Goal: Information Seeking & Learning: Learn about a topic

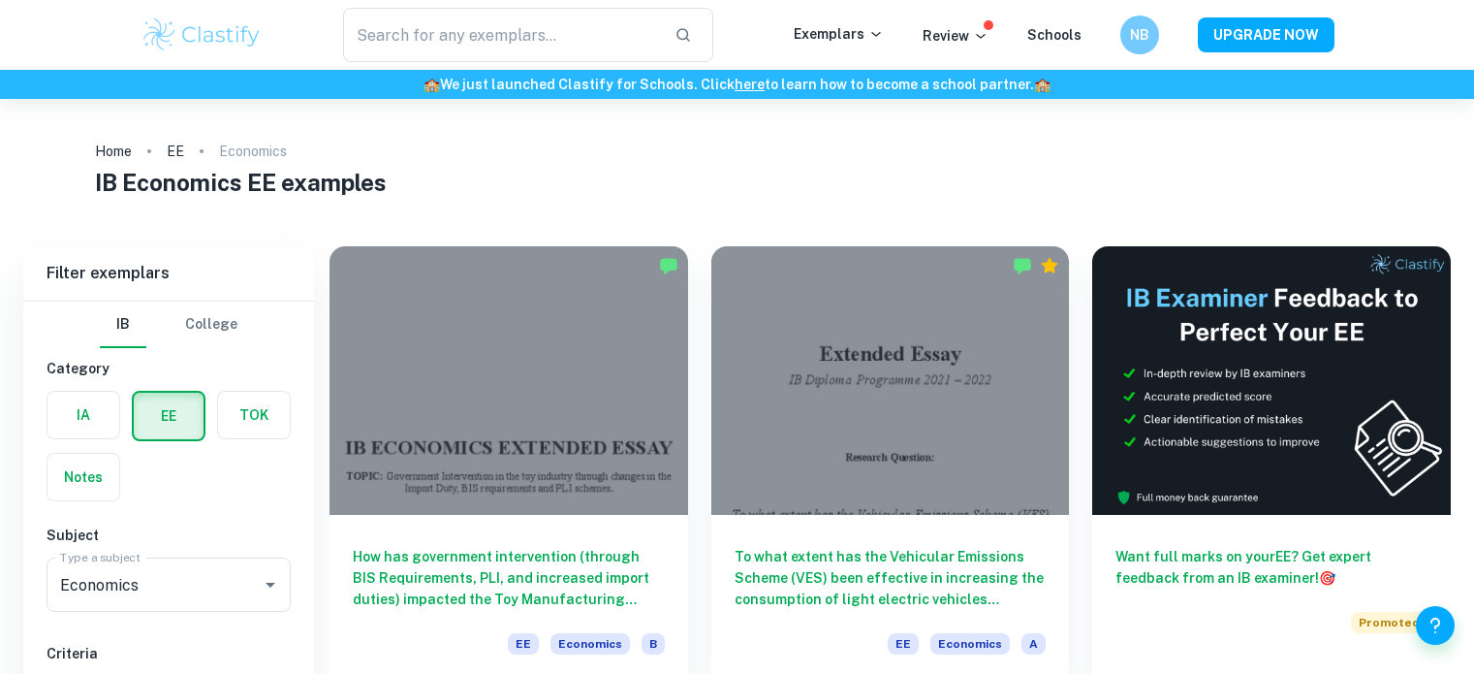
scroll to position [111, 0]
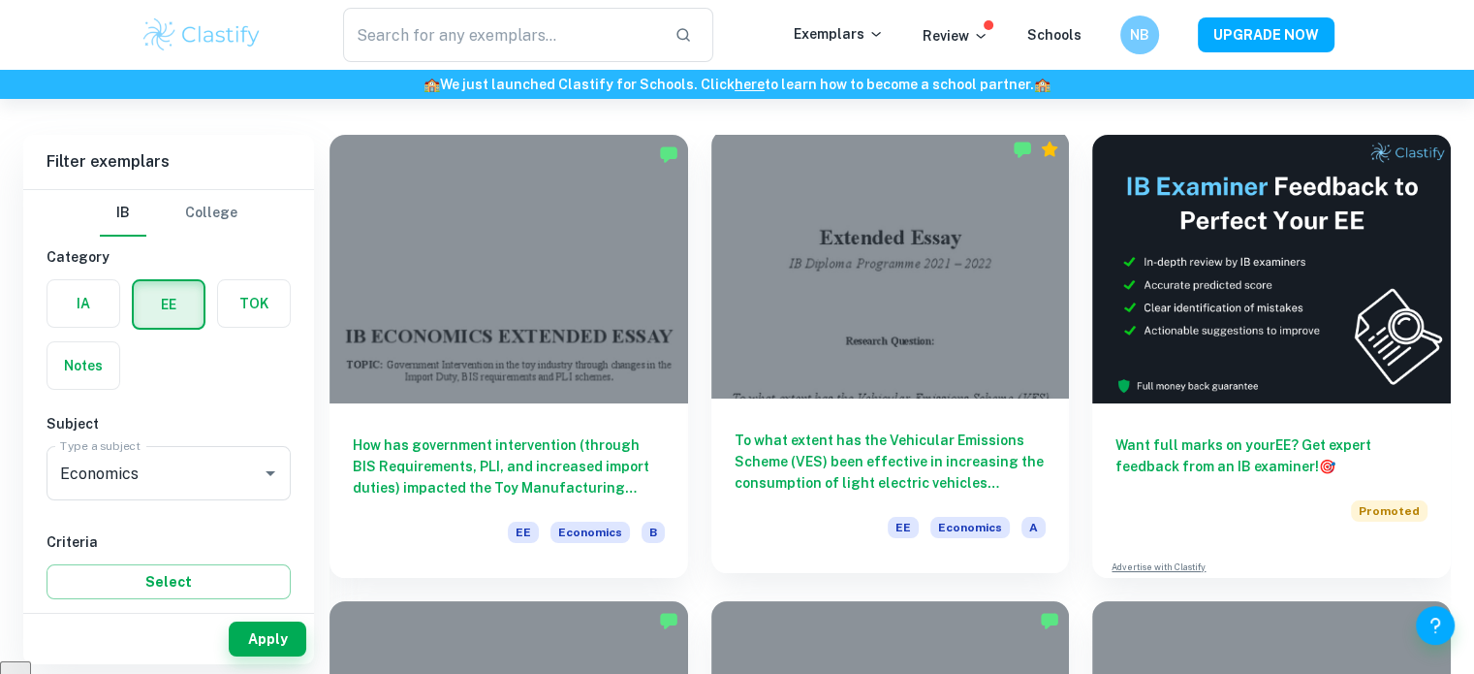
click at [846, 294] on div at bounding box center [890, 264] width 359 height 269
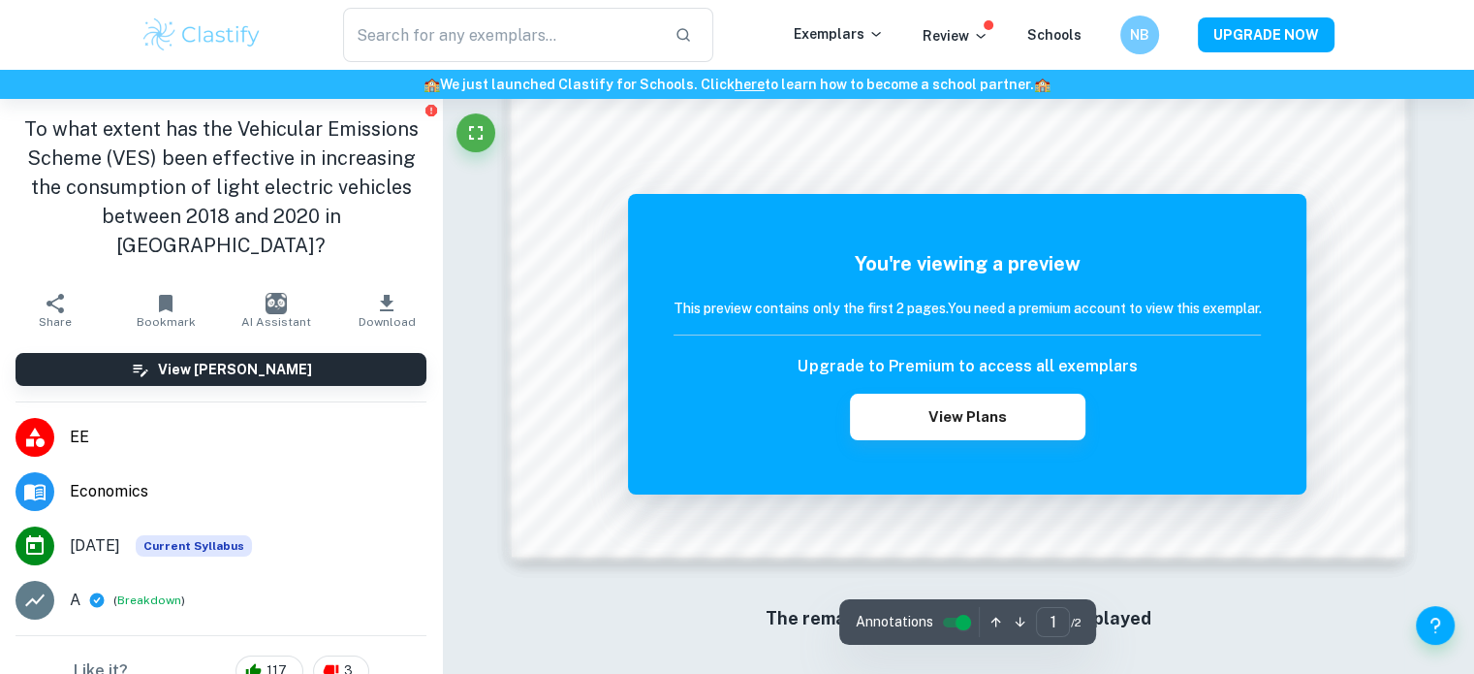
scroll to position [2113, 0]
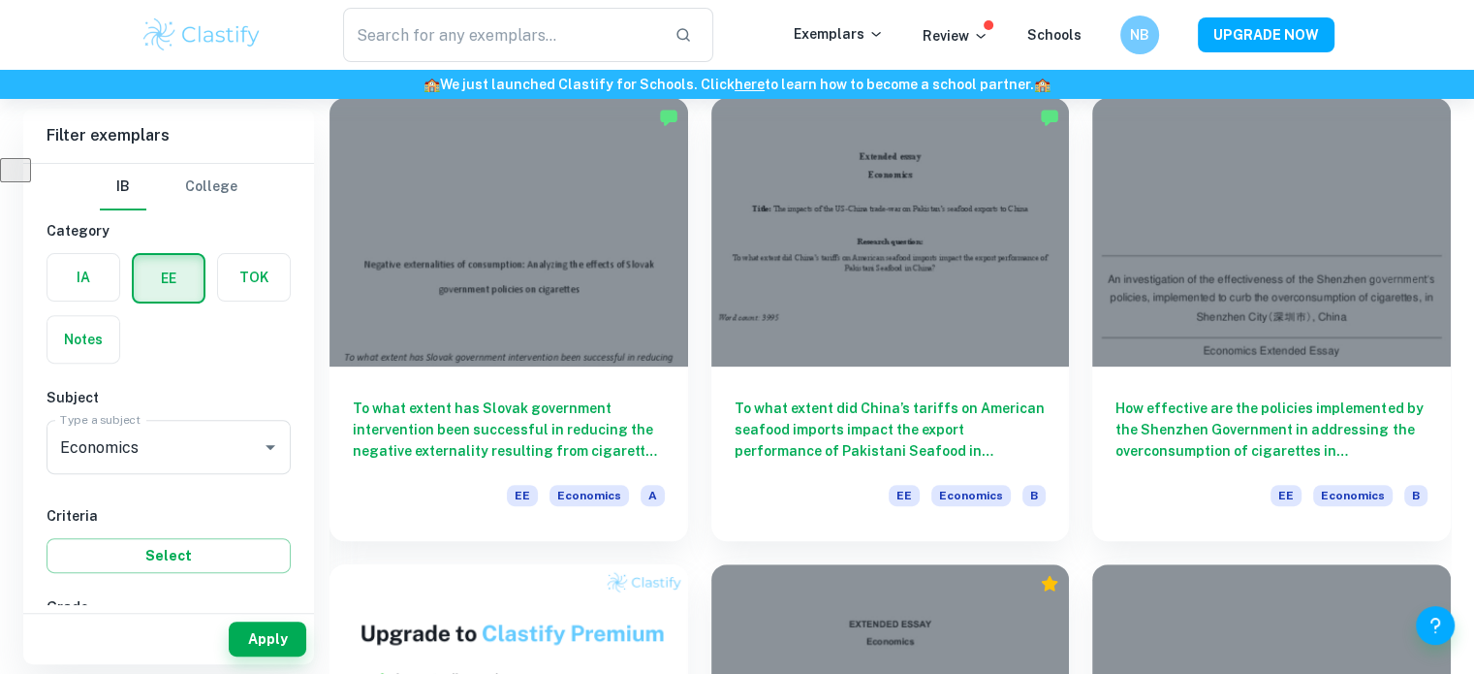
scroll to position [627, 0]
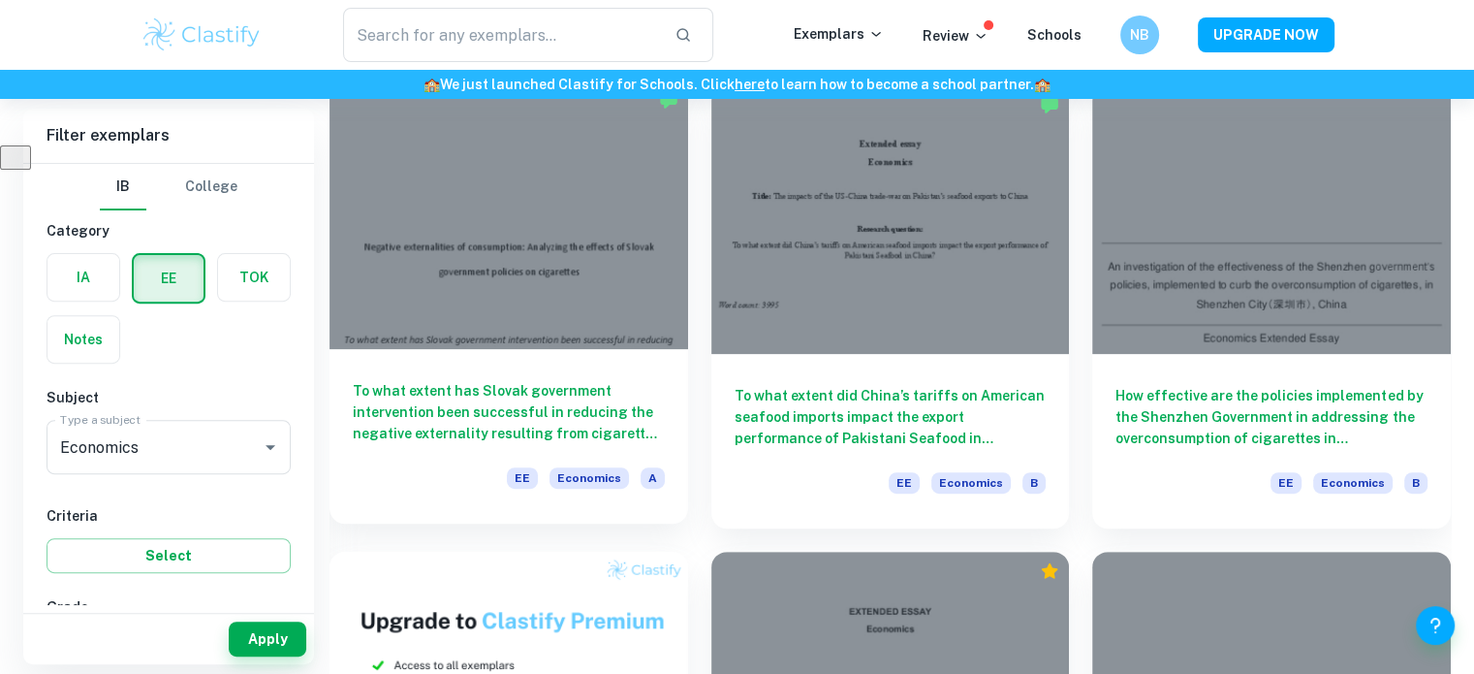
click at [428, 422] on h6 "To what extent has Slovak government intervention been successful in reducing t…" at bounding box center [509, 412] width 312 height 64
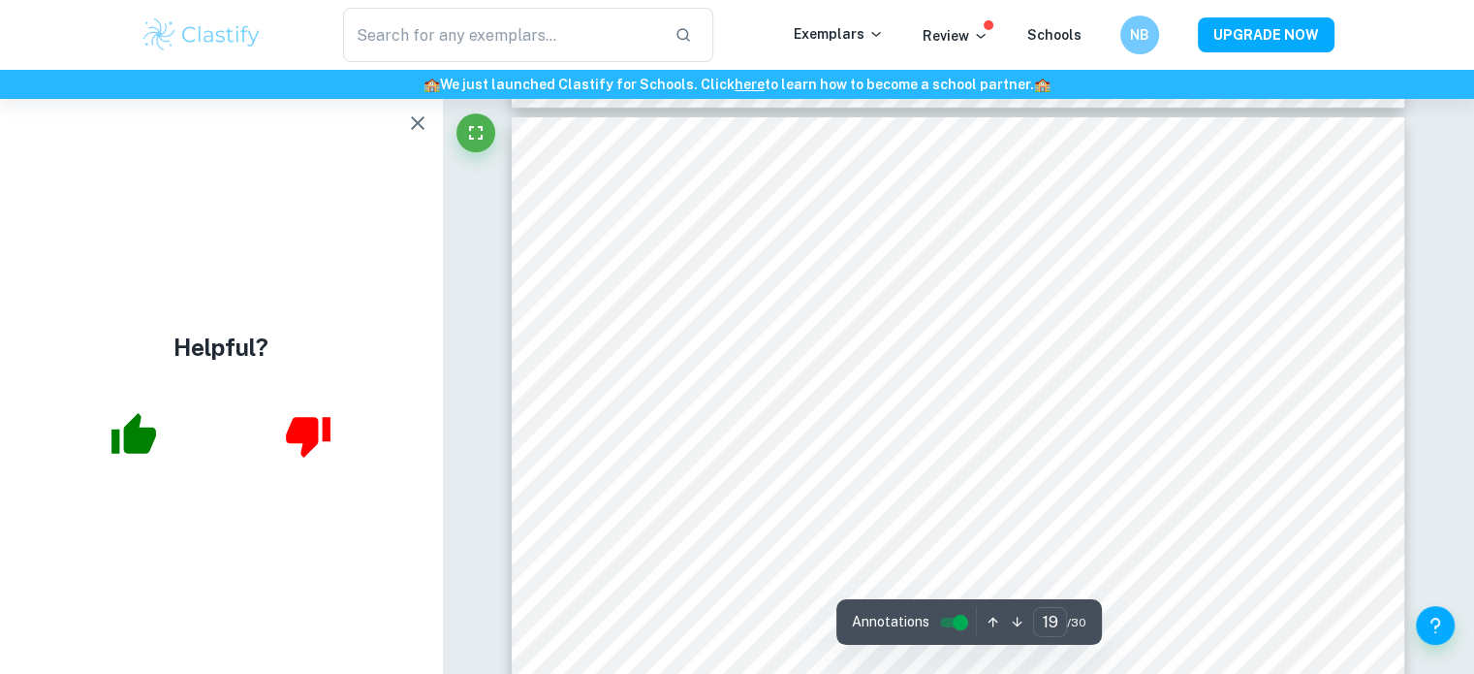
scroll to position [21549, 0]
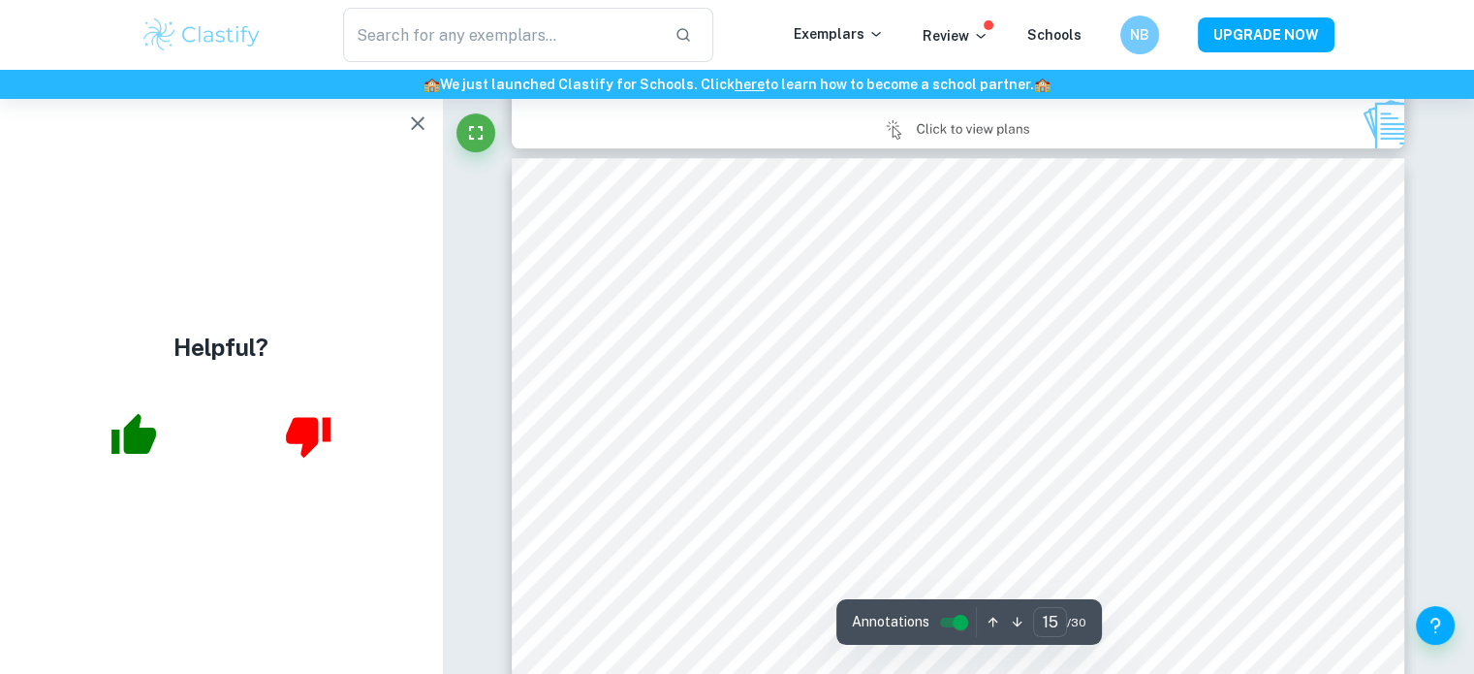
type input "14"
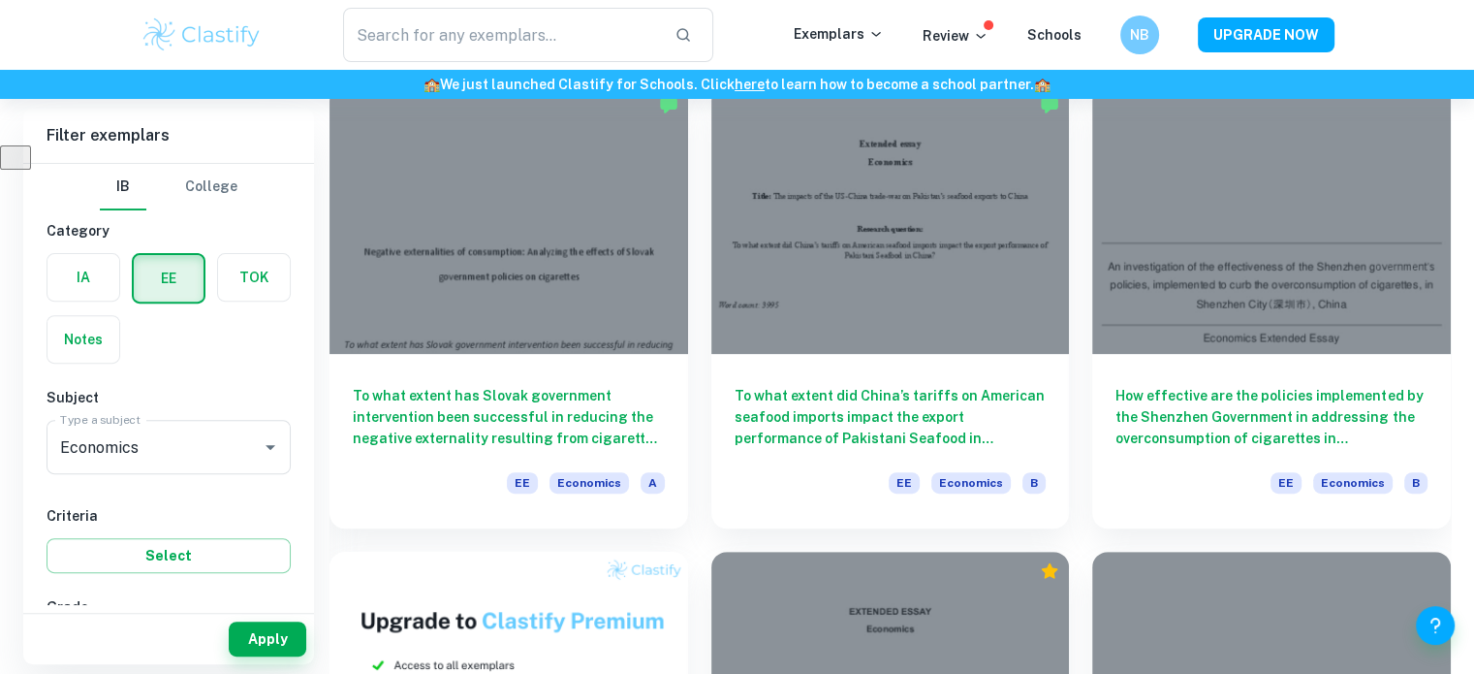
scroll to position [434, 0]
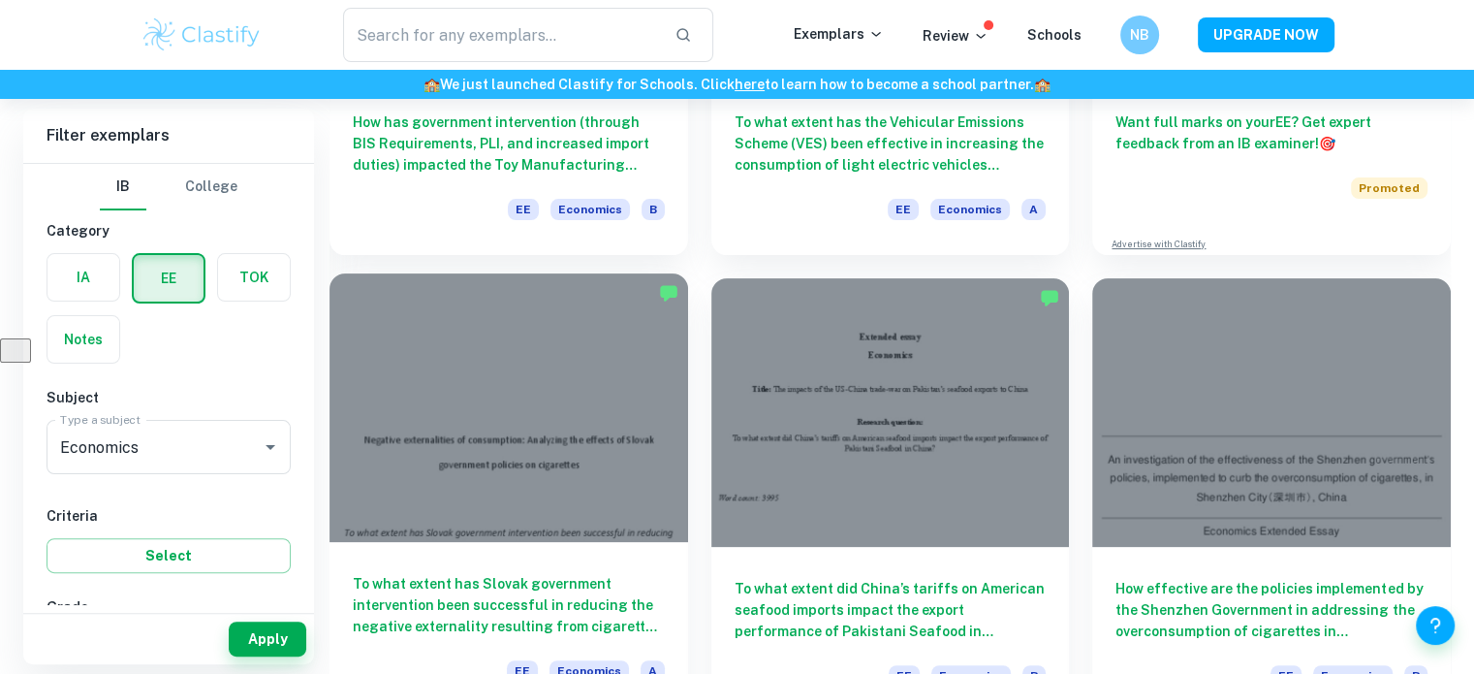
click at [464, 606] on h6 "To what extent has Slovak government intervention been successful in reducing t…" at bounding box center [509, 605] width 312 height 64
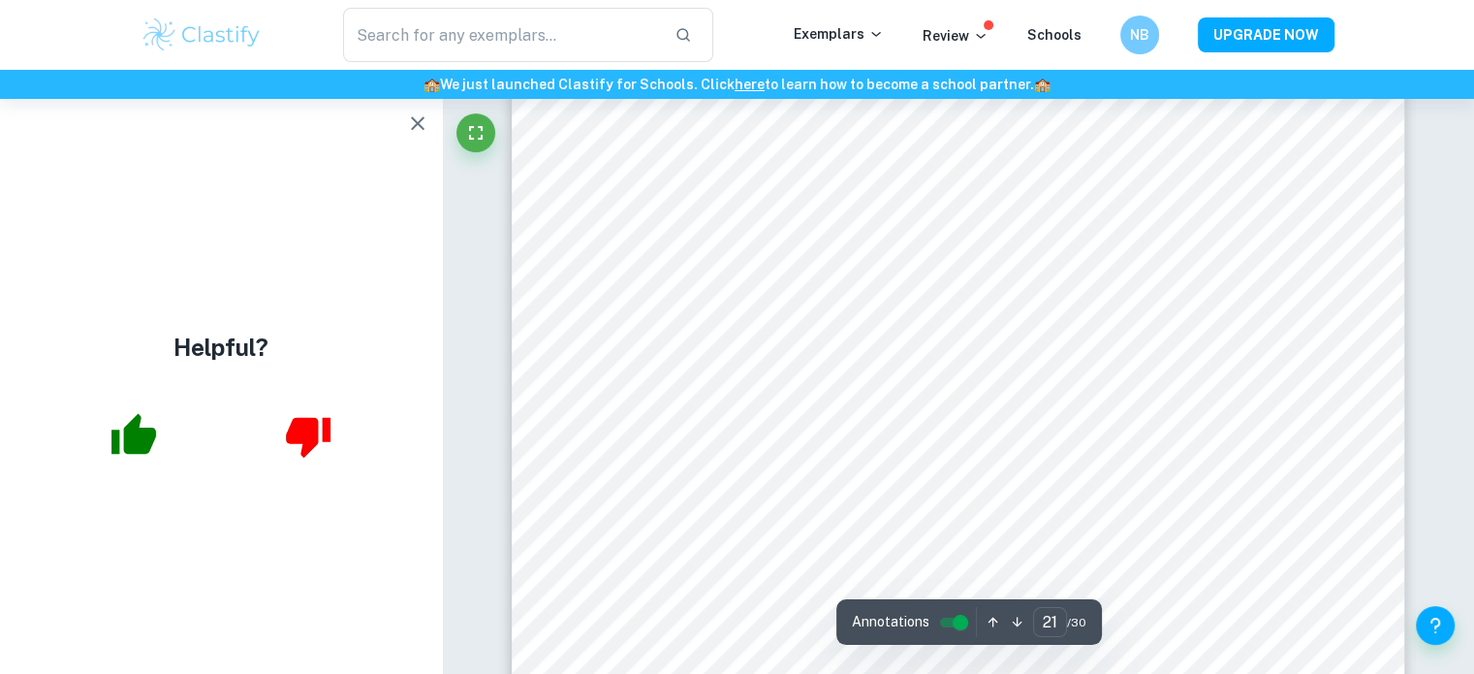
scroll to position [24459, 0]
type input "23"
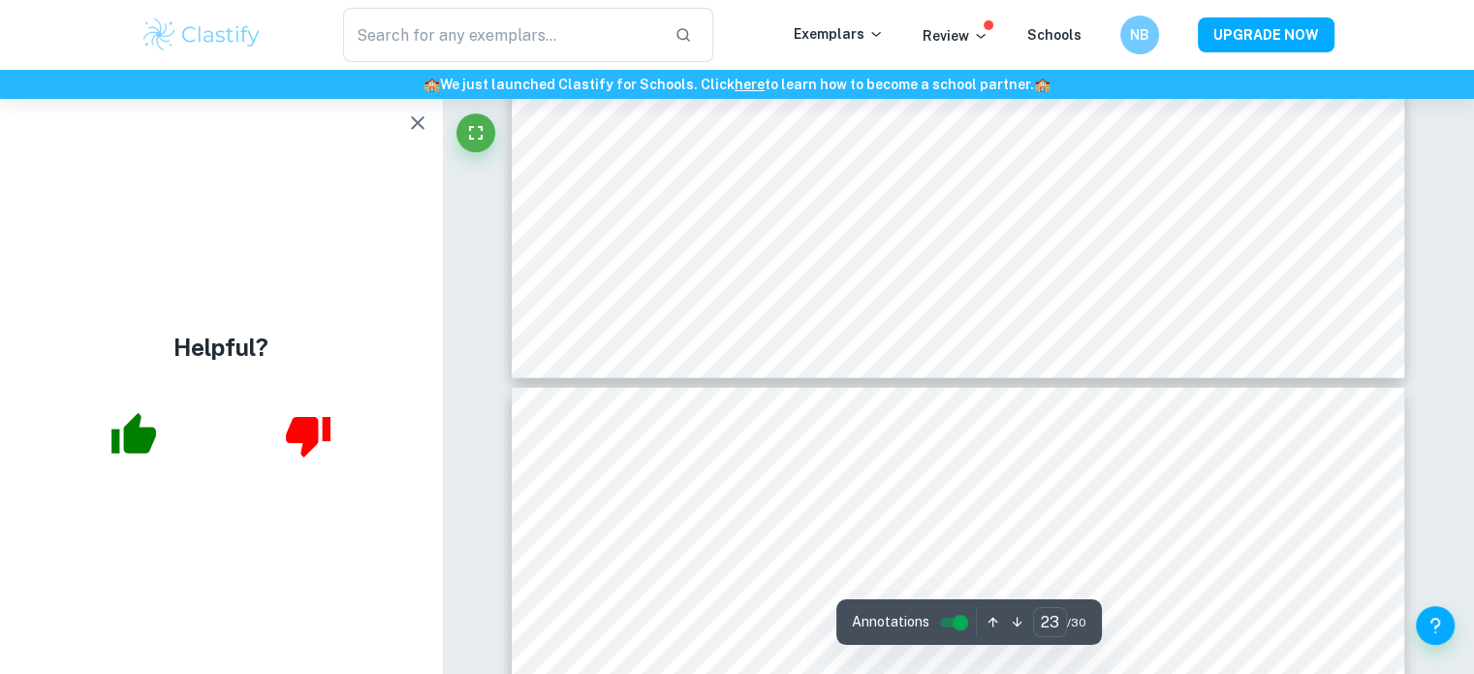
scroll to position [27248, 0]
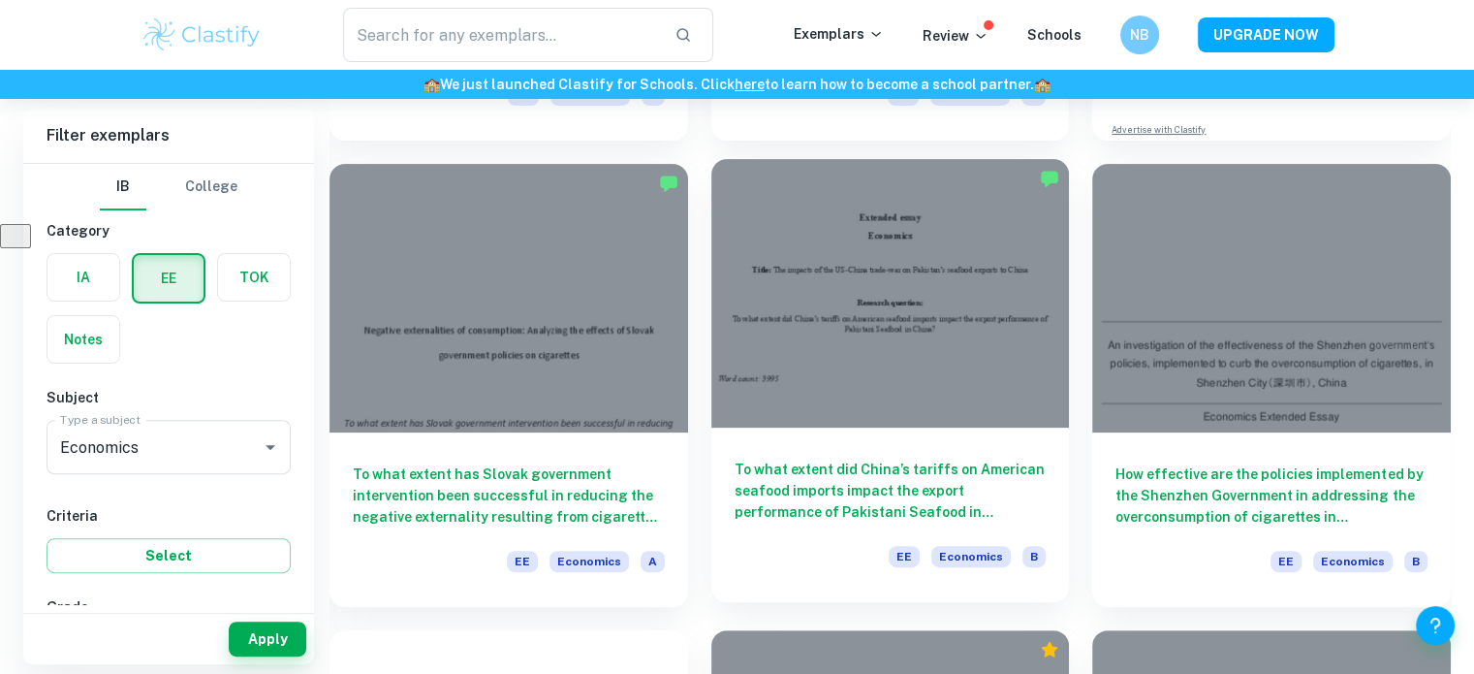
scroll to position [550, 0]
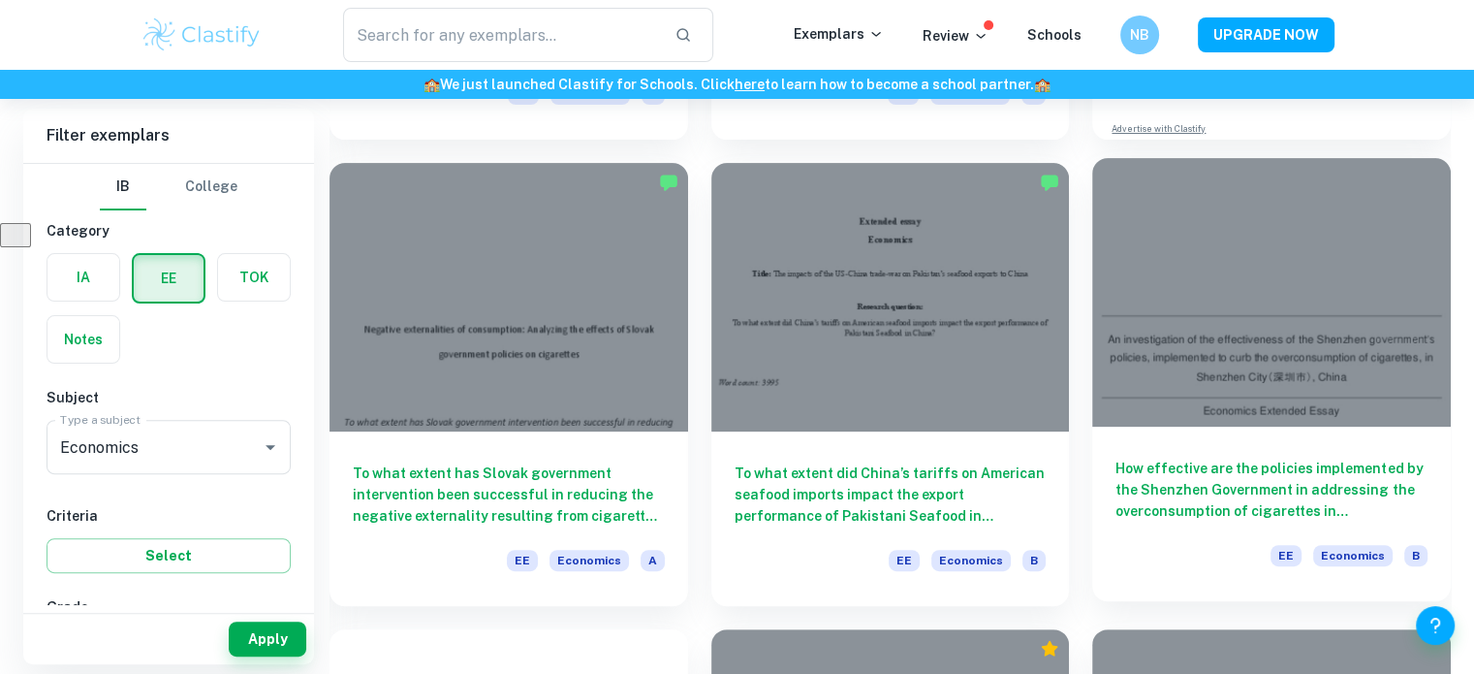
click at [1186, 497] on h6 "How effective are the policies implemented by the Shenzhen Government in addres…" at bounding box center [1272, 490] width 312 height 64
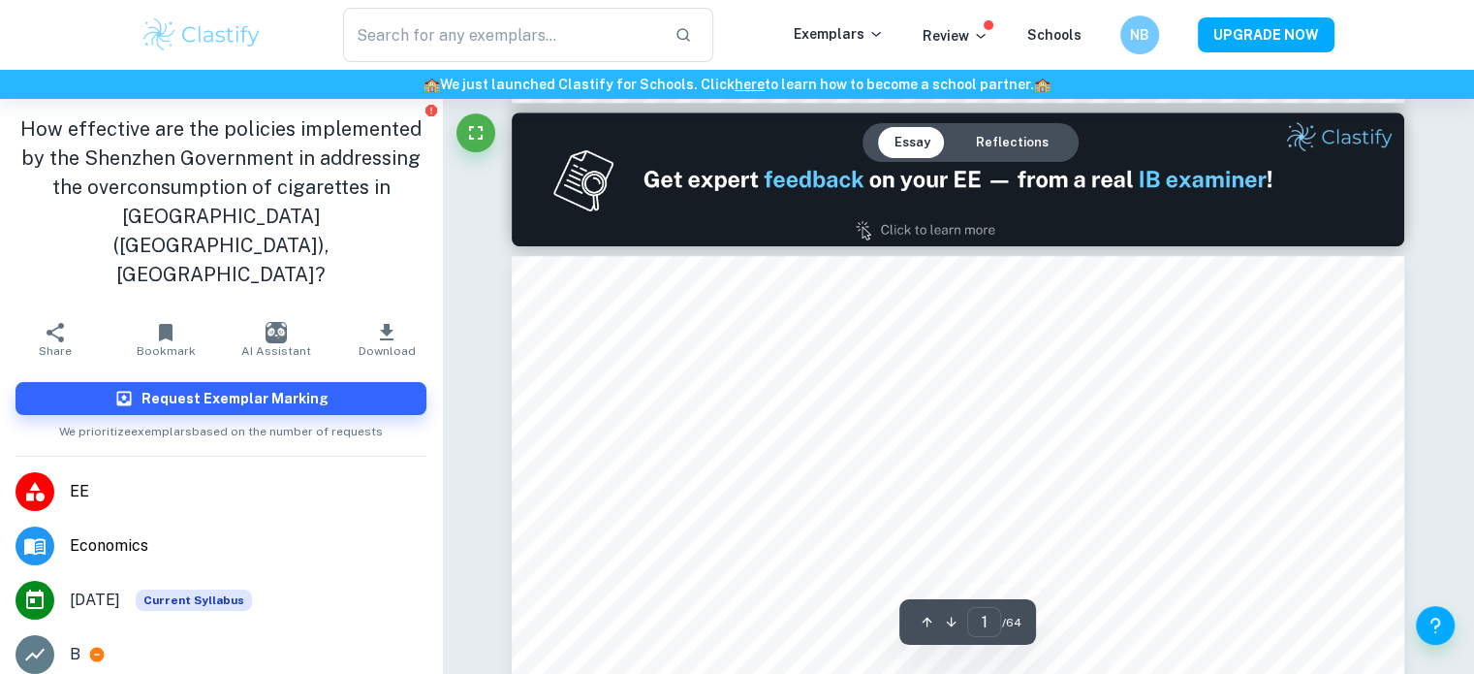
type input "2"
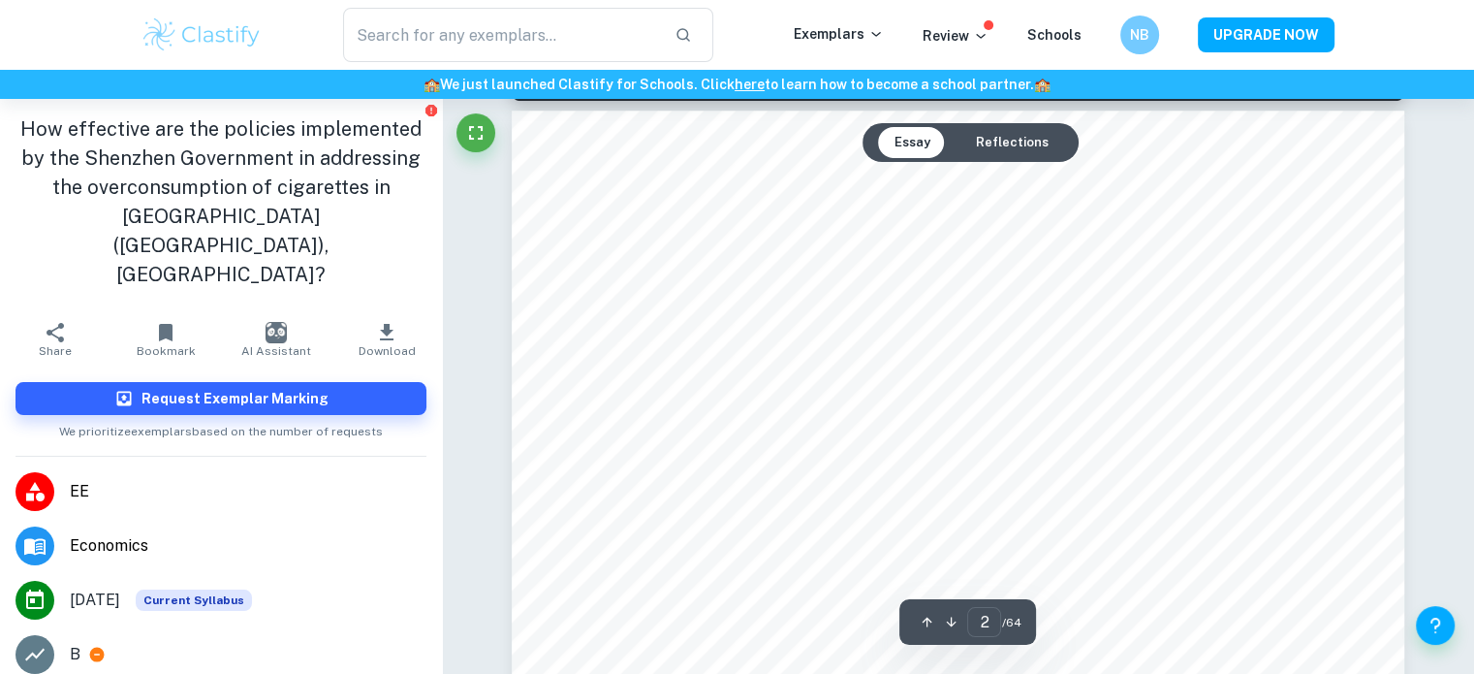
scroll to position [1505, 0]
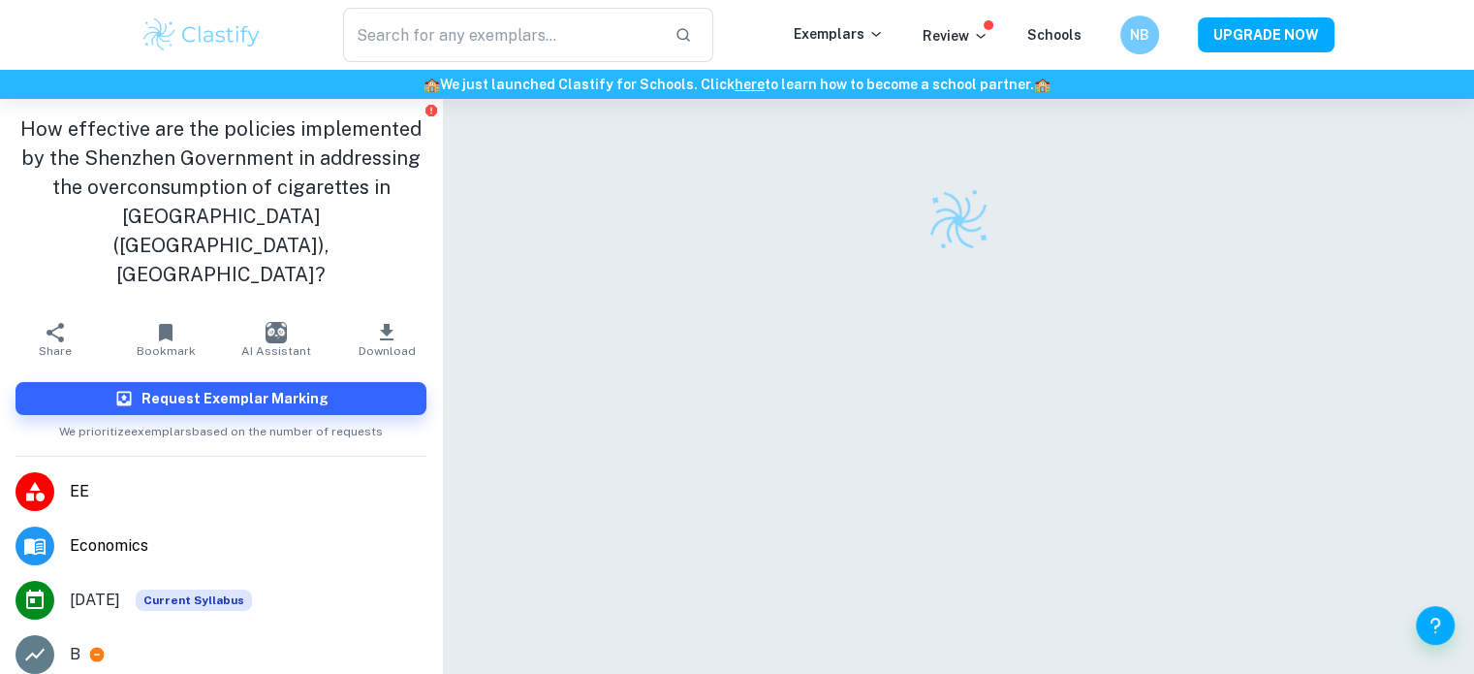
scroll to position [99, 0]
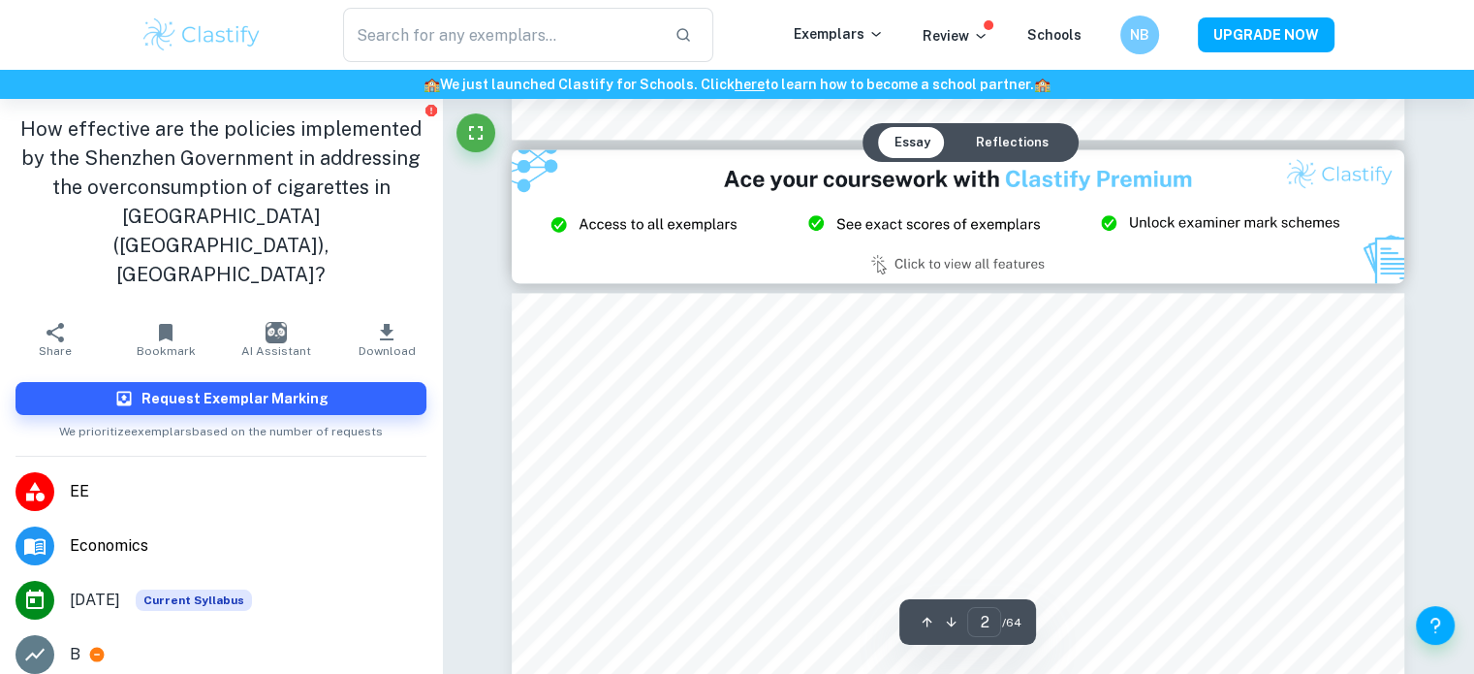
type input "3"
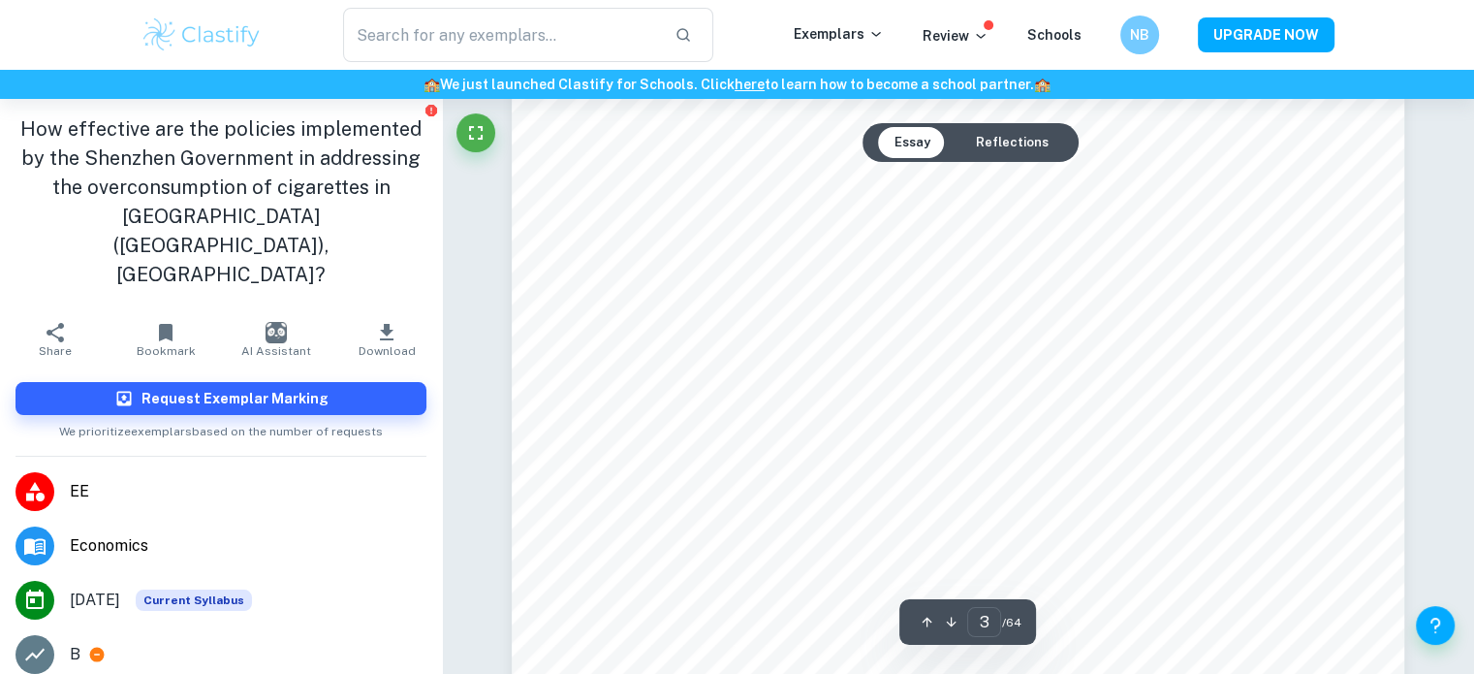
scroll to position [3044, 0]
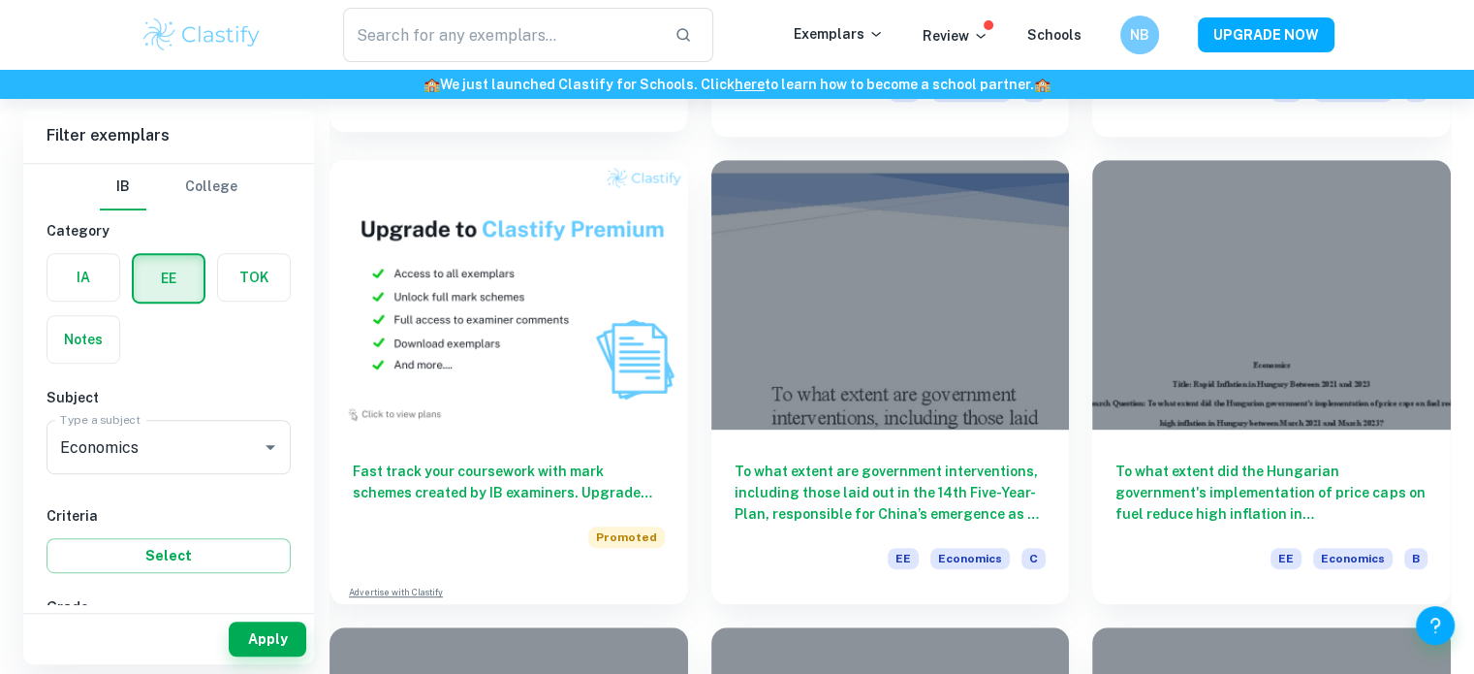
scroll to position [1020, 0]
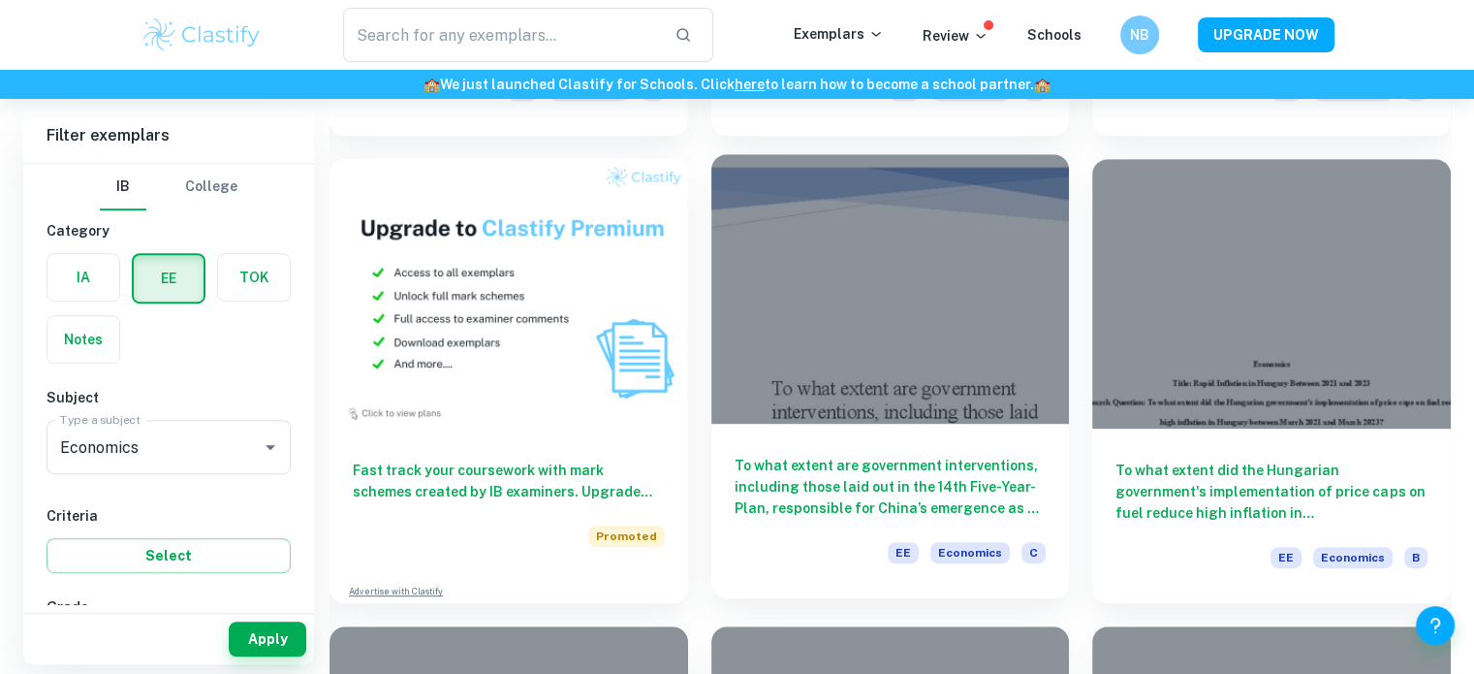
click at [867, 333] on div at bounding box center [890, 288] width 359 height 269
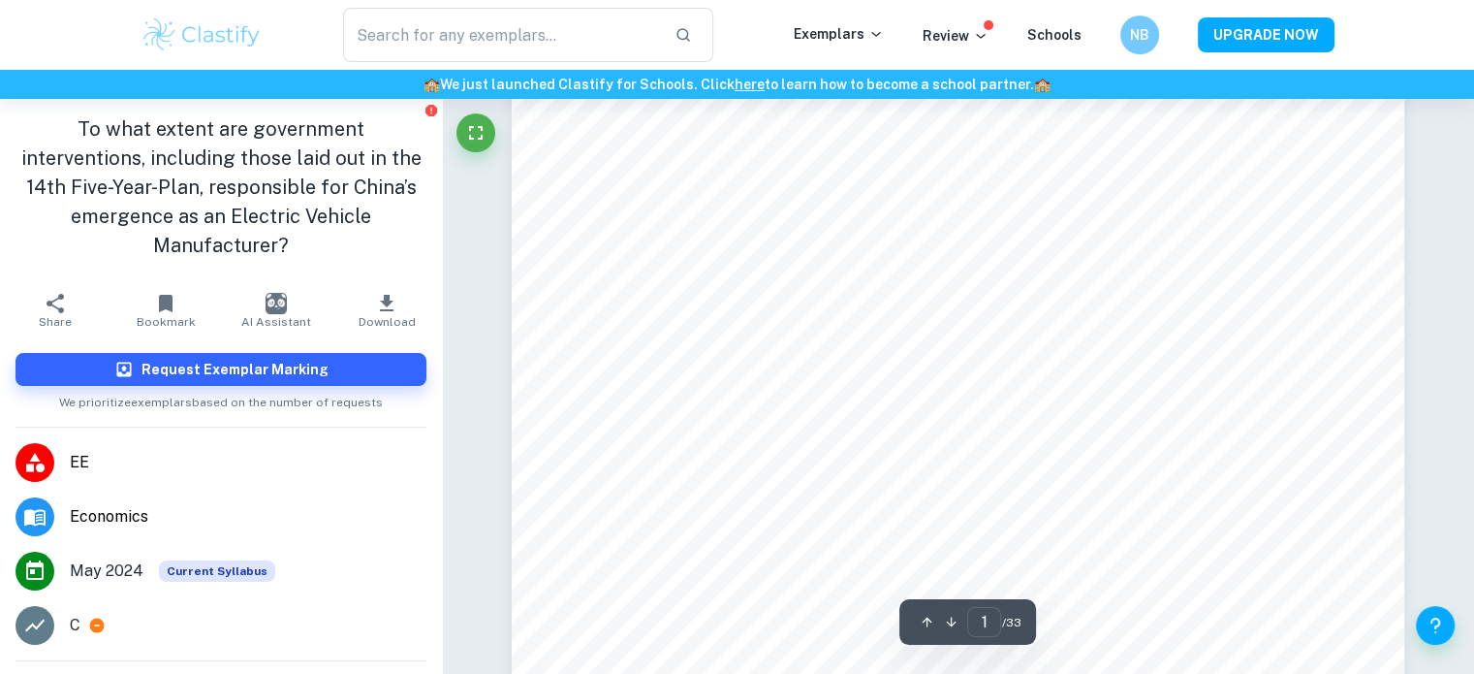
scroll to position [363, 0]
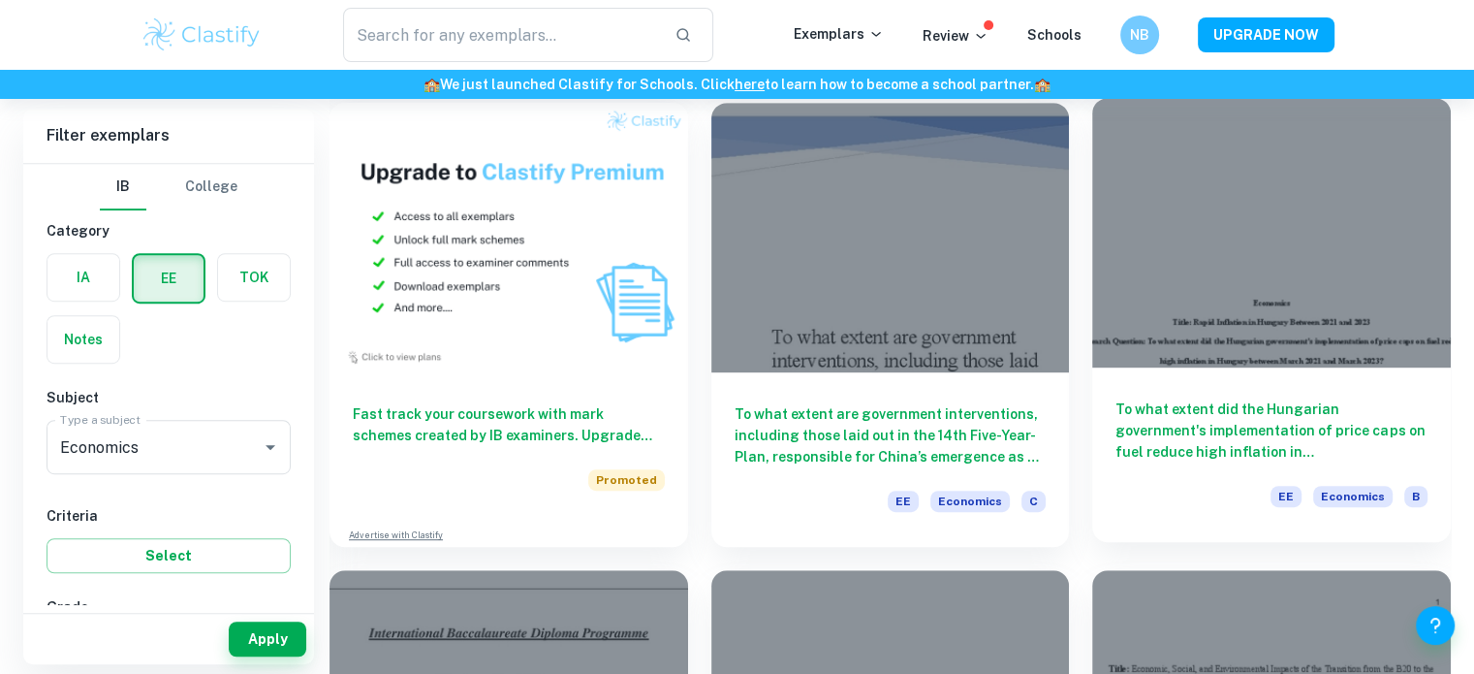
scroll to position [1079, 0]
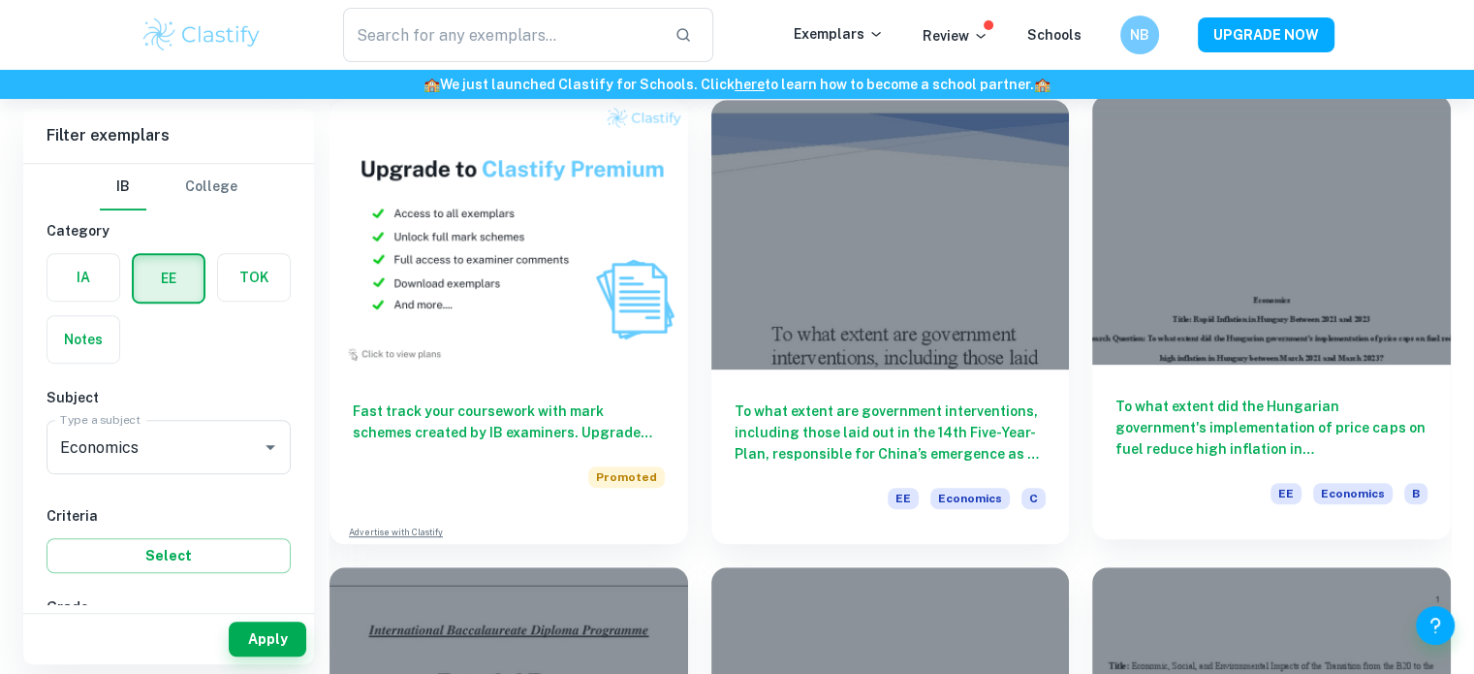
click at [1231, 315] on div at bounding box center [1271, 229] width 359 height 269
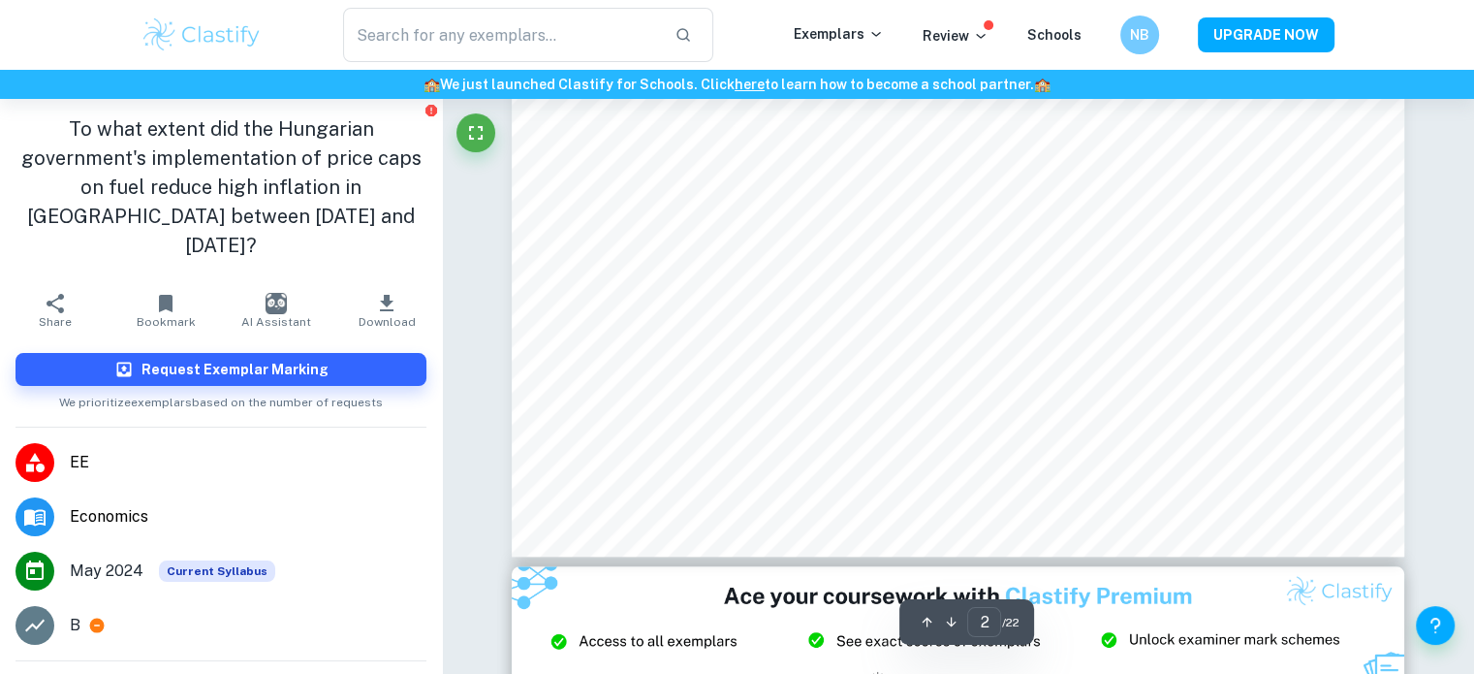
scroll to position [2027, 0]
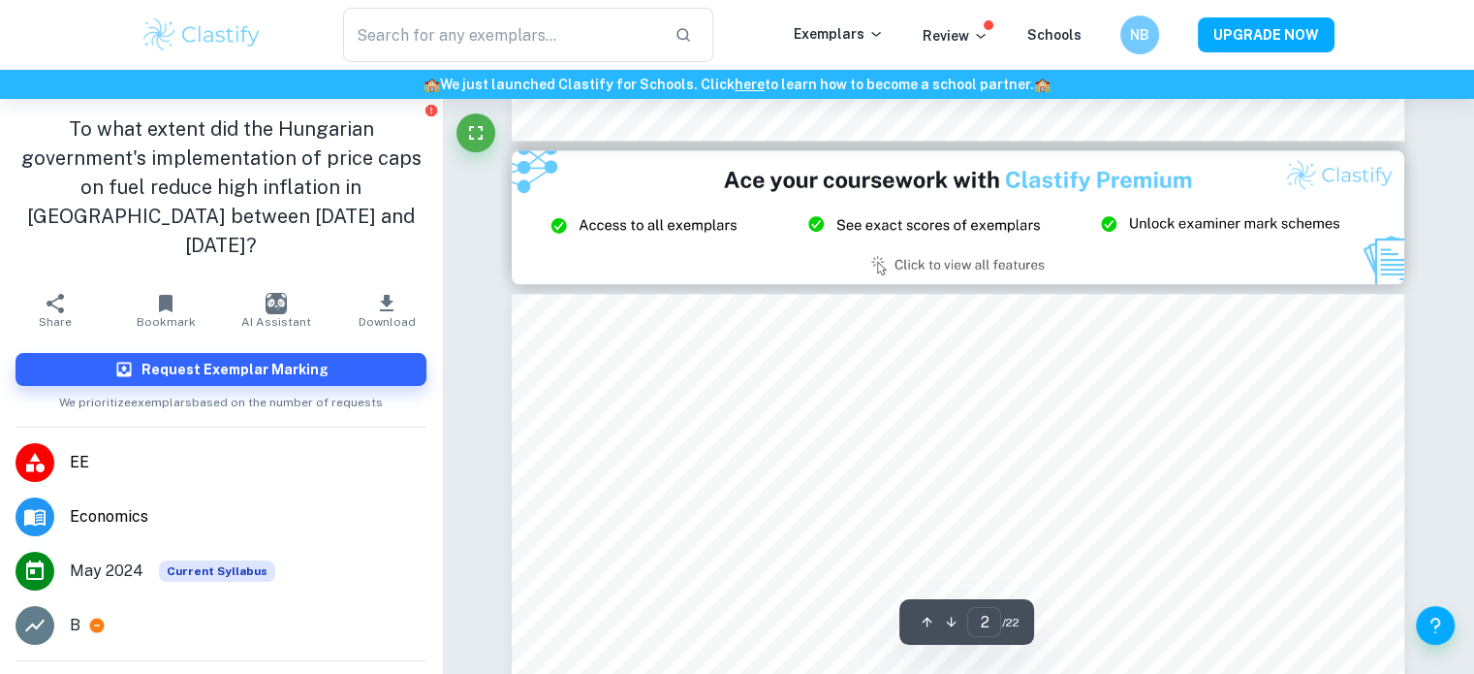
type input "3"
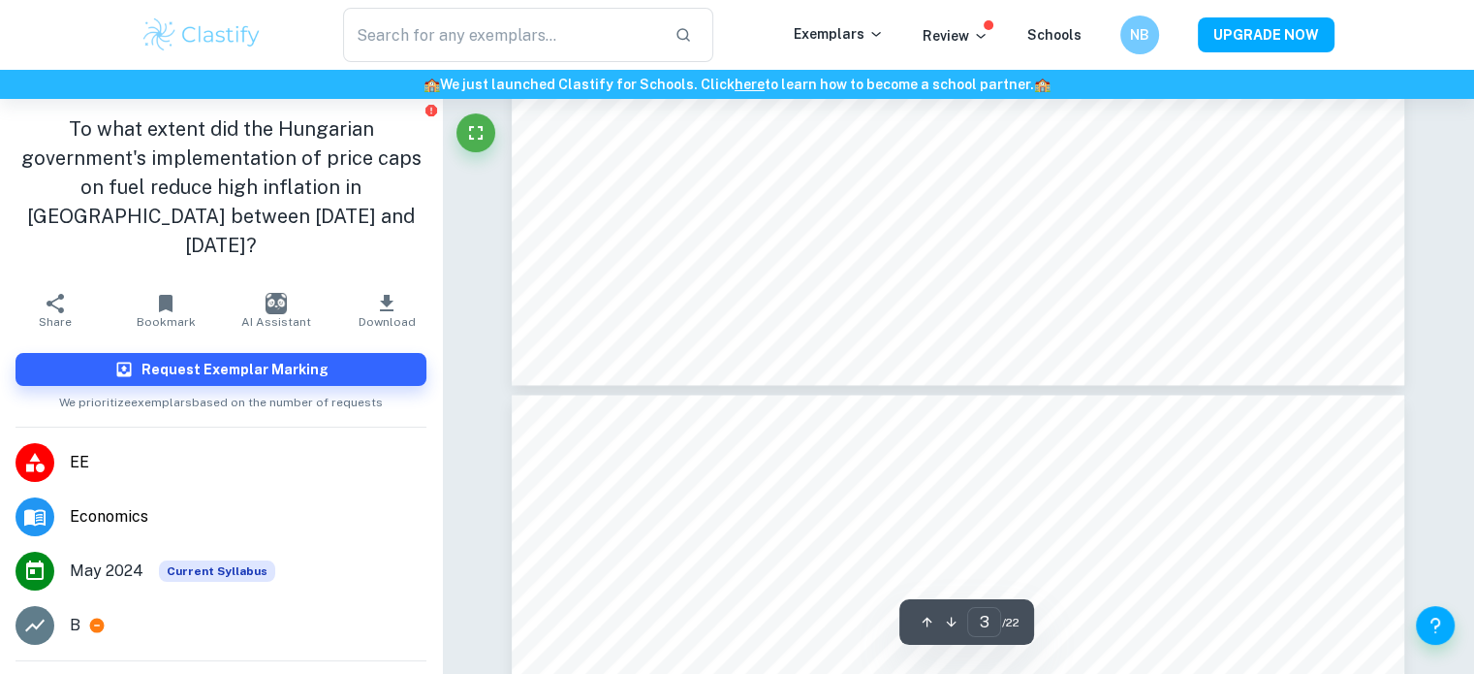
scroll to position [3507, 0]
